Goal: Transaction & Acquisition: Book appointment/travel/reservation

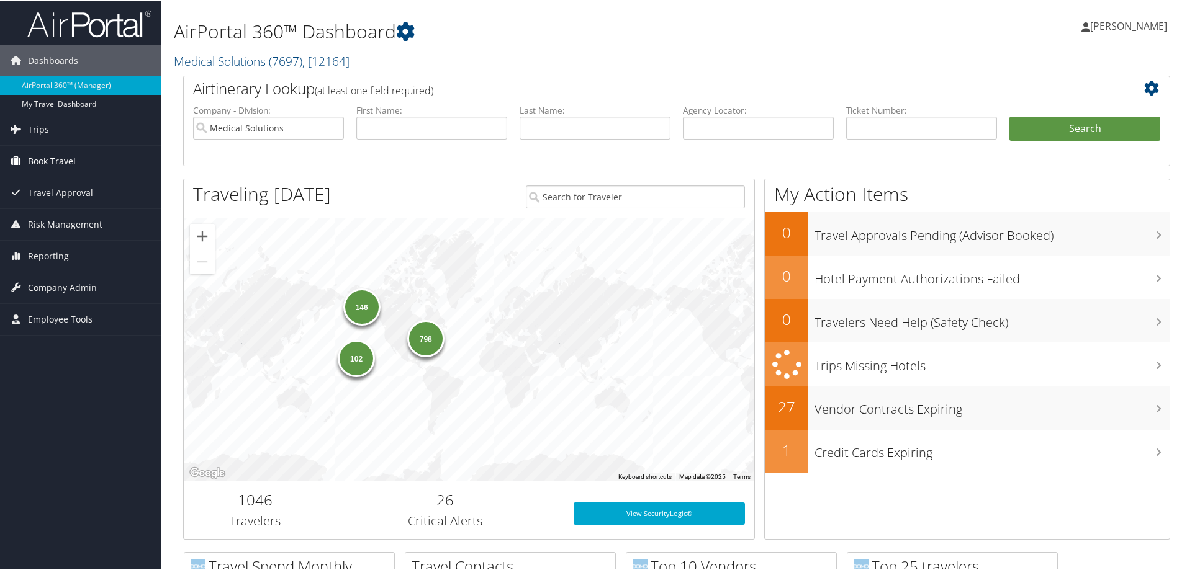
click at [55, 156] on span "Book Travel" at bounding box center [52, 160] width 48 height 31
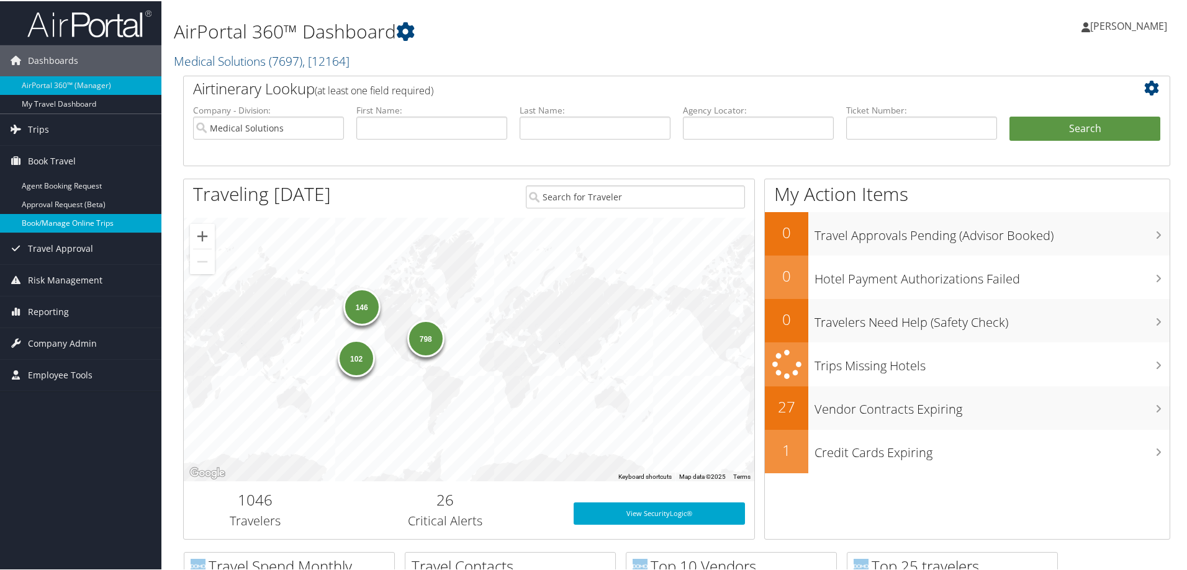
click at [62, 220] on link "Book/Manage Online Trips" at bounding box center [80, 222] width 161 height 19
